Goal: Find specific page/section: Find specific page/section

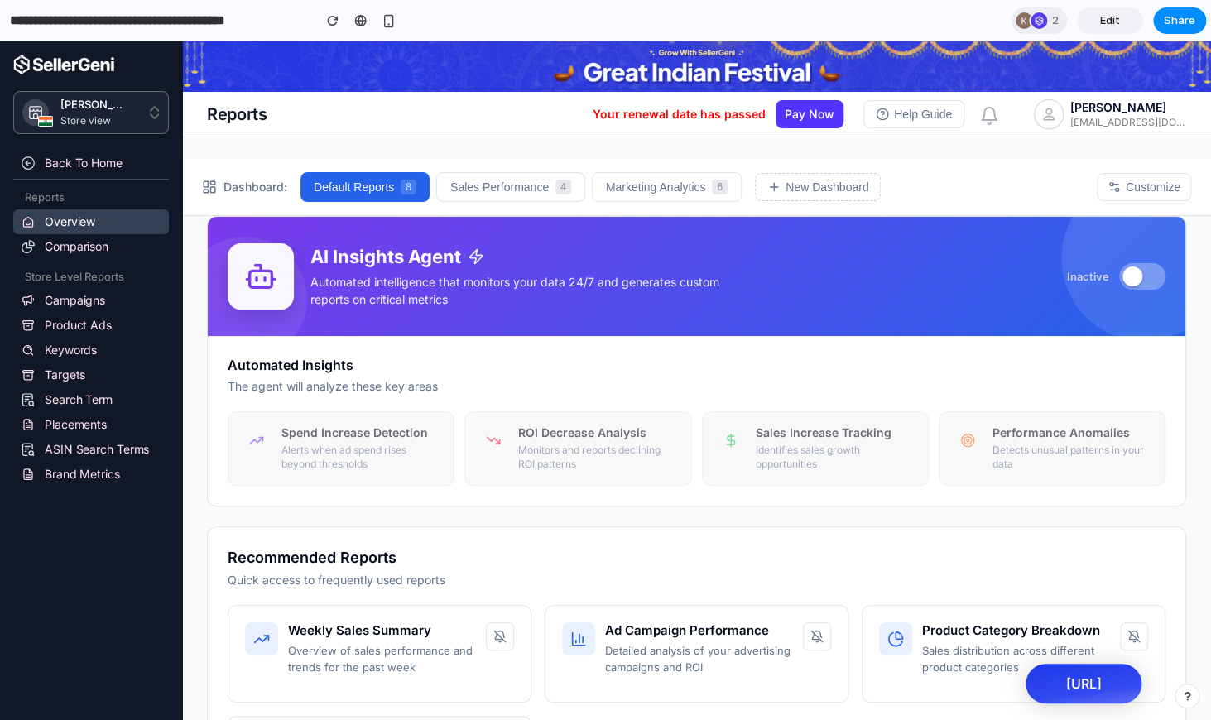
click at [1137, 285] on div at bounding box center [1133, 277] width 20 height 20
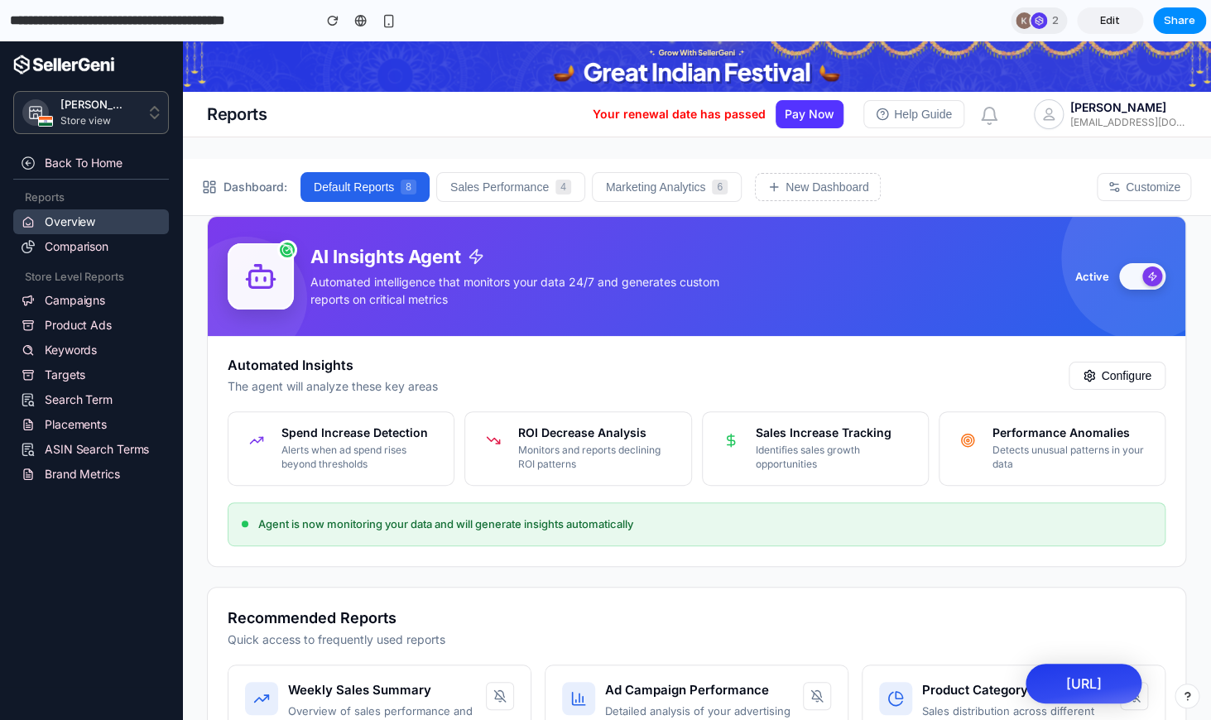
click at [1137, 284] on button at bounding box center [1142, 276] width 46 height 26
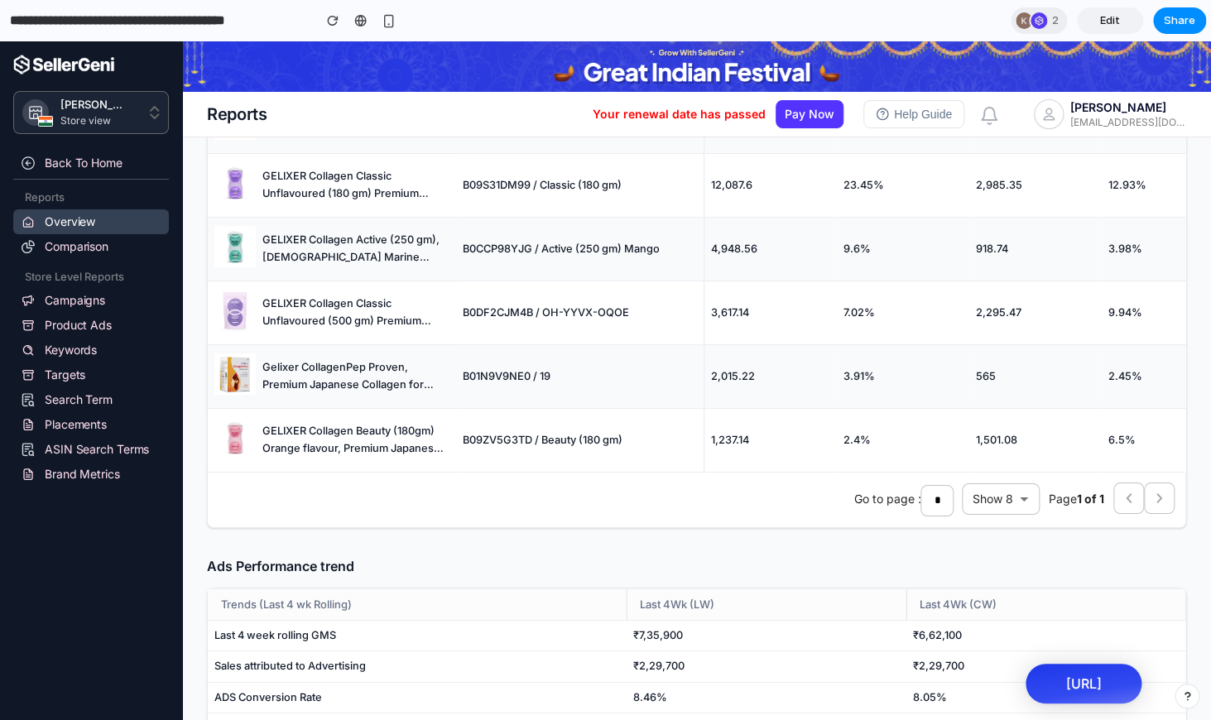
scroll to position [2460, 0]
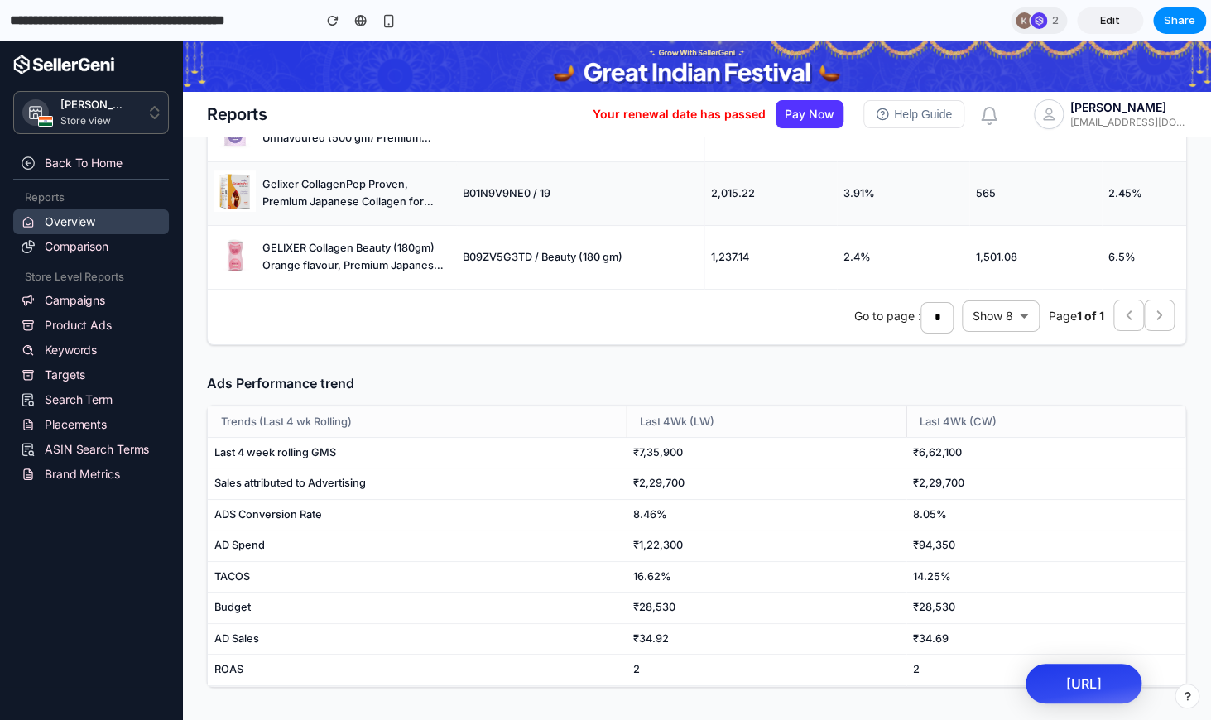
click at [677, 421] on span "Last 4Wk (LW)" at bounding box center [677, 421] width 75 height 17
click at [681, 422] on span "Last 4Wk (LW)" at bounding box center [677, 421] width 75 height 17
click at [405, 342] on div "​ Filter Columns [DATE] to [DATE] Export Product Asin/SKU Sales (₹) Sales (%) A…" at bounding box center [696, 80] width 979 height 529
click at [94, 239] on link "Comparison" at bounding box center [91, 246] width 156 height 25
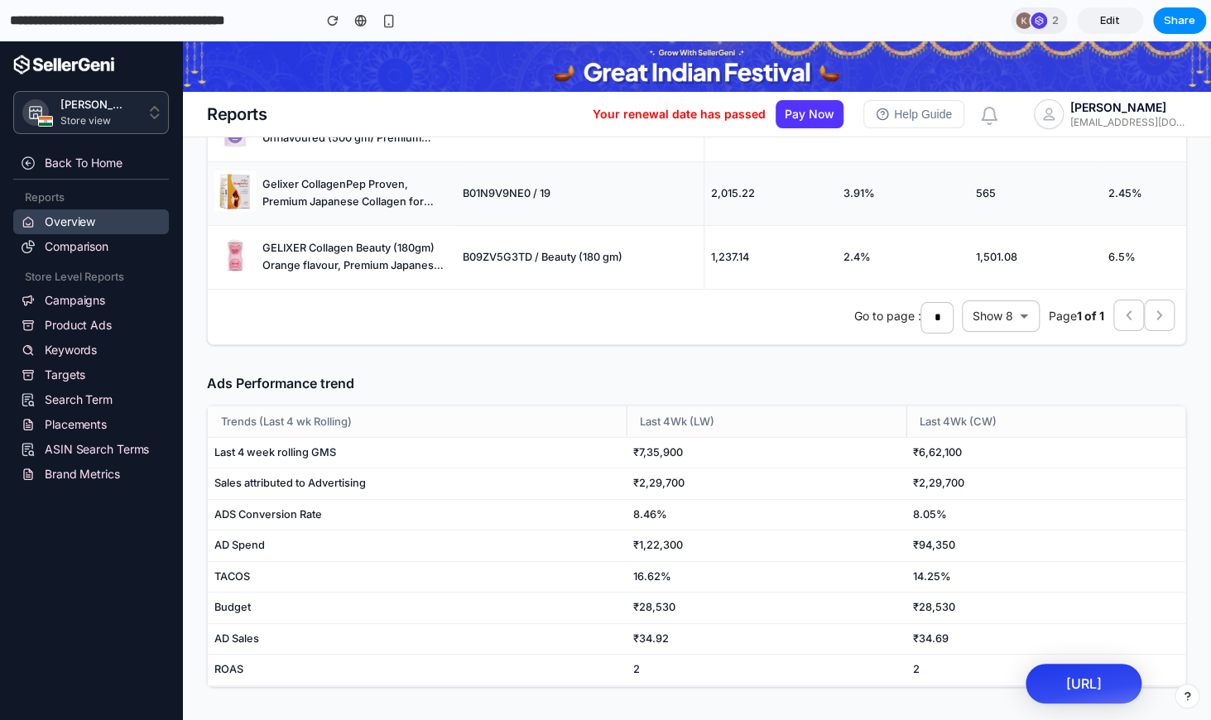
click at [106, 218] on link "Overview" at bounding box center [91, 221] width 156 height 25
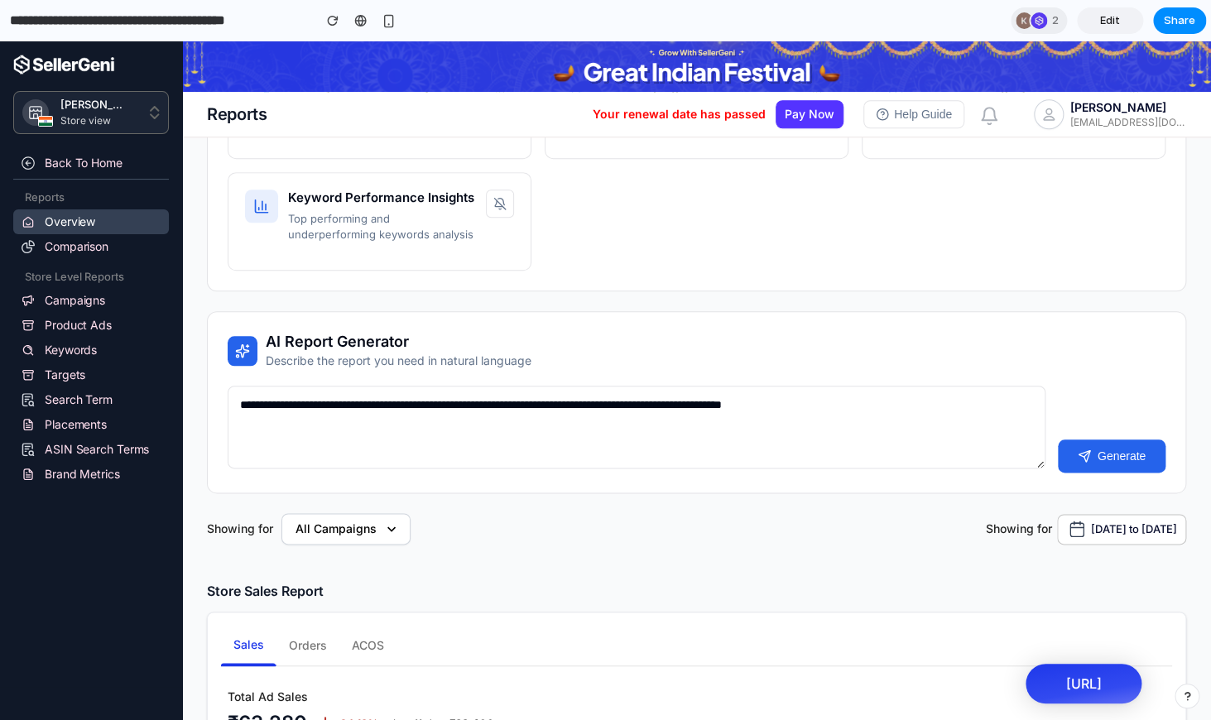
scroll to position [0, 0]
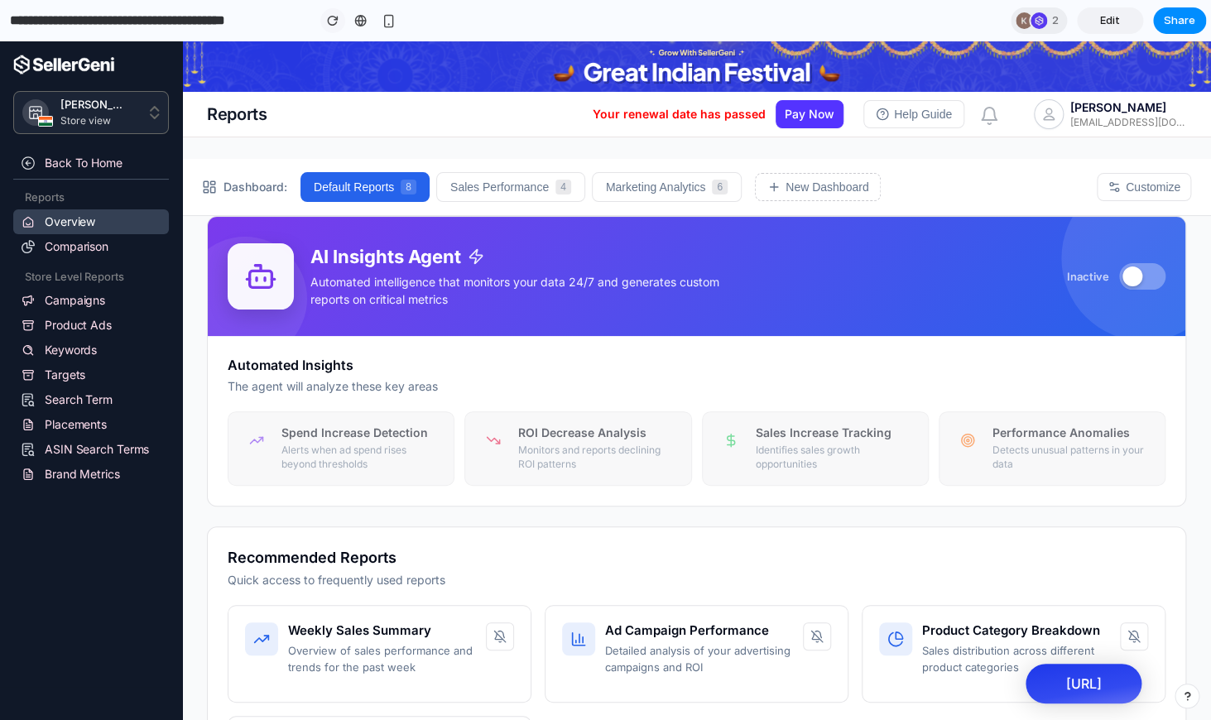
click at [331, 18] on div "button" at bounding box center [333, 21] width 12 height 12
click at [357, 23] on div at bounding box center [360, 20] width 12 height 13
click at [1087, 101] on div "[PERSON_NAME]" at bounding box center [1128, 108] width 116 height 16
click at [1039, 17] on div at bounding box center [1039, 20] width 17 height 17
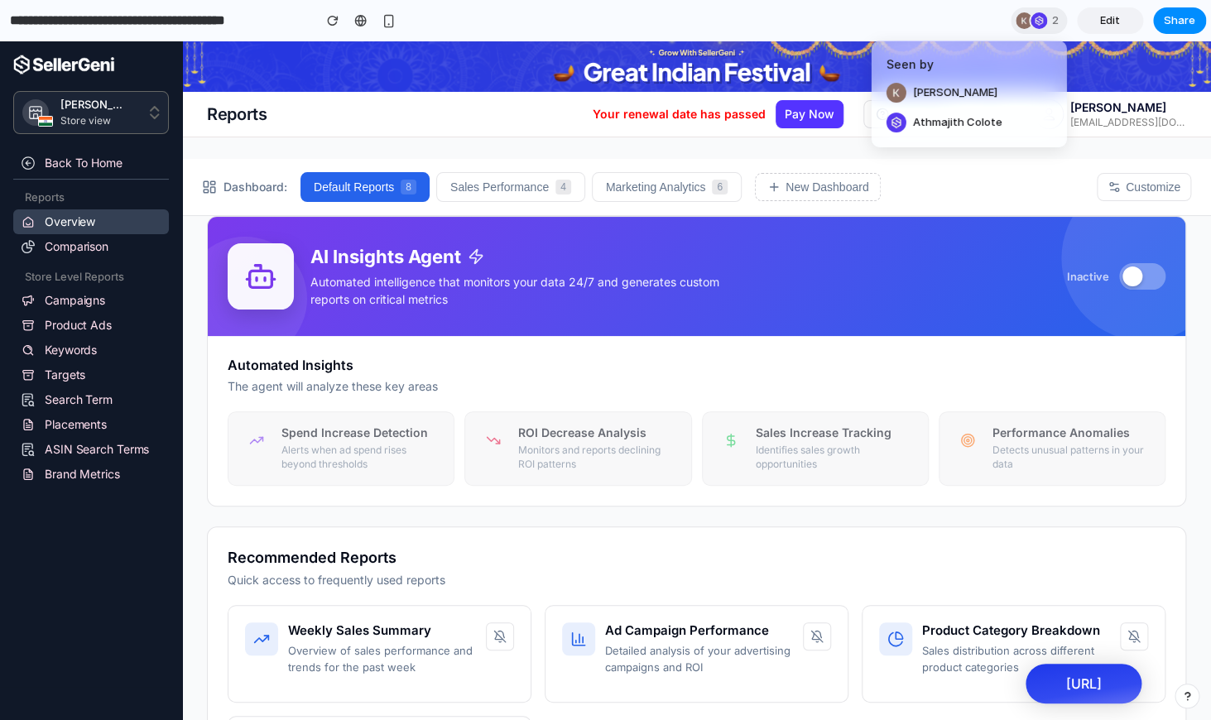
click at [1034, 20] on div "Seen by [PERSON_NAME]" at bounding box center [605, 360] width 1211 height 720
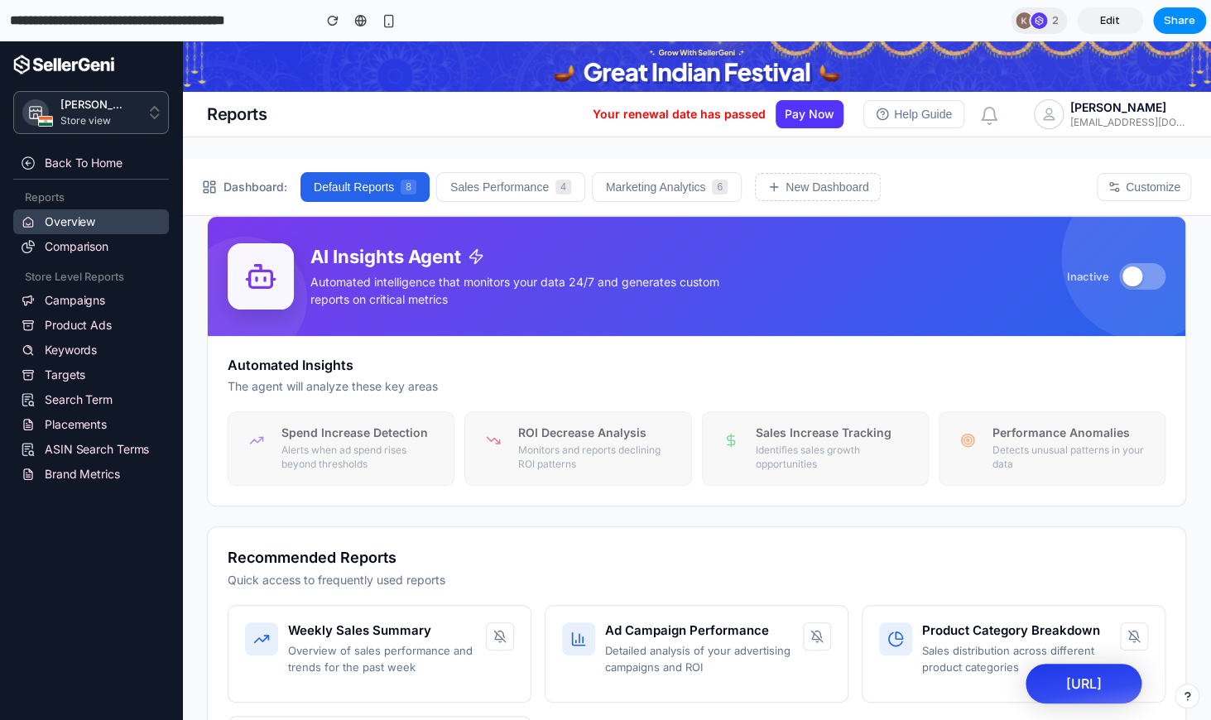
click at [1034, 20] on div at bounding box center [1039, 20] width 17 height 17
